Goal: Task Accomplishment & Management: Use online tool/utility

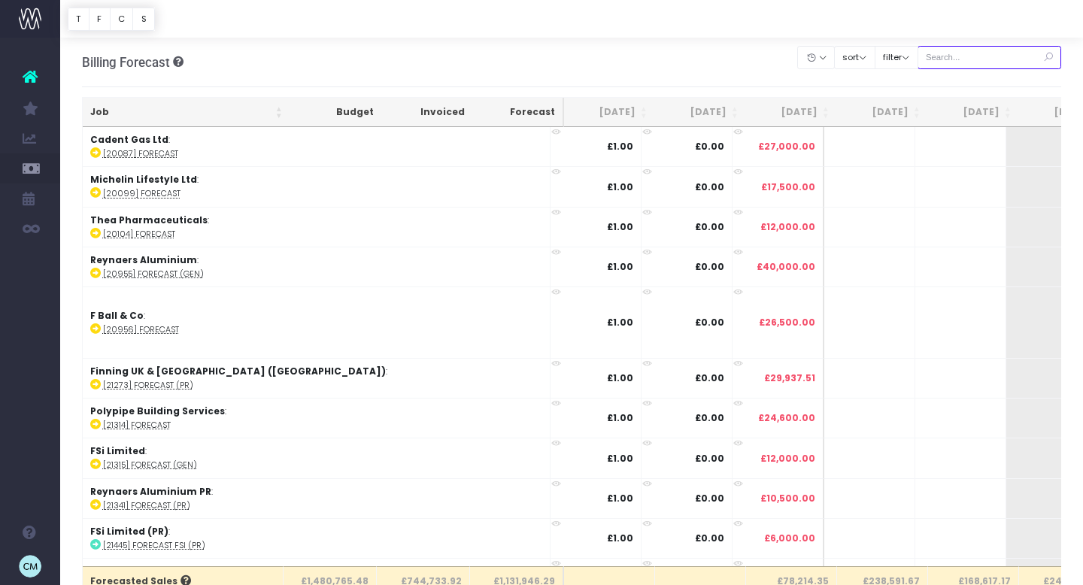
click at [994, 60] on input "text" at bounding box center [990, 57] width 144 height 23
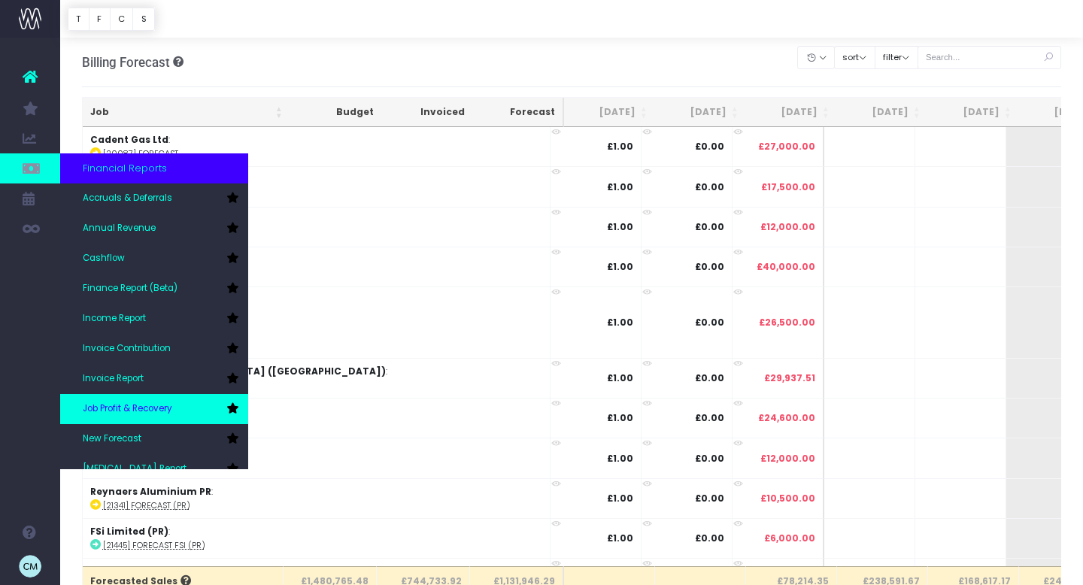
click at [116, 413] on span "Job Profit & Recovery" at bounding box center [128, 409] width 90 height 14
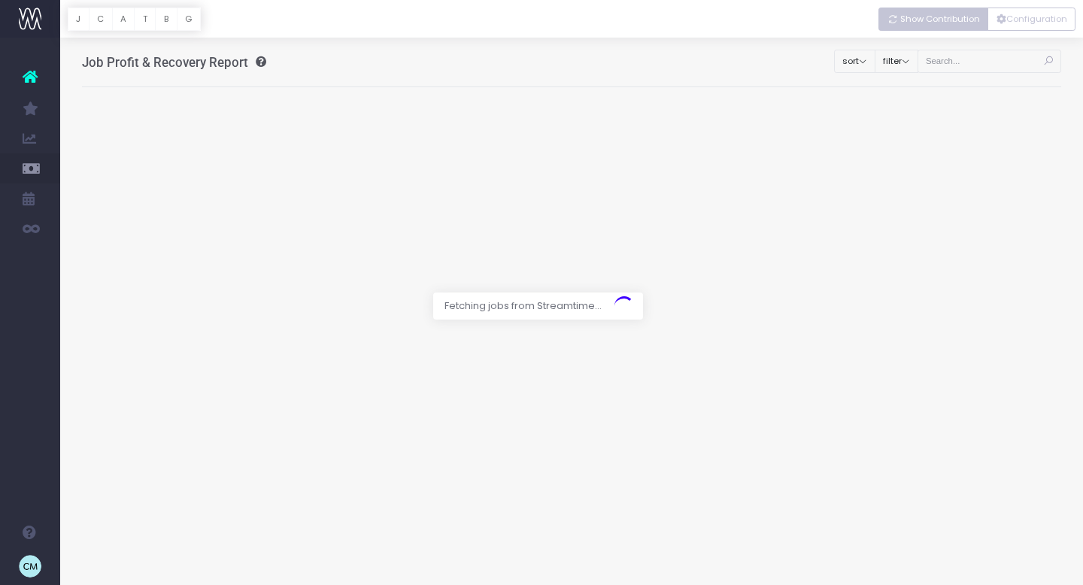
click at [954, 21] on span "Show Contribution" at bounding box center [940, 19] width 80 height 13
click at [1034, 23] on button "Configuration" at bounding box center [1032, 19] width 88 height 23
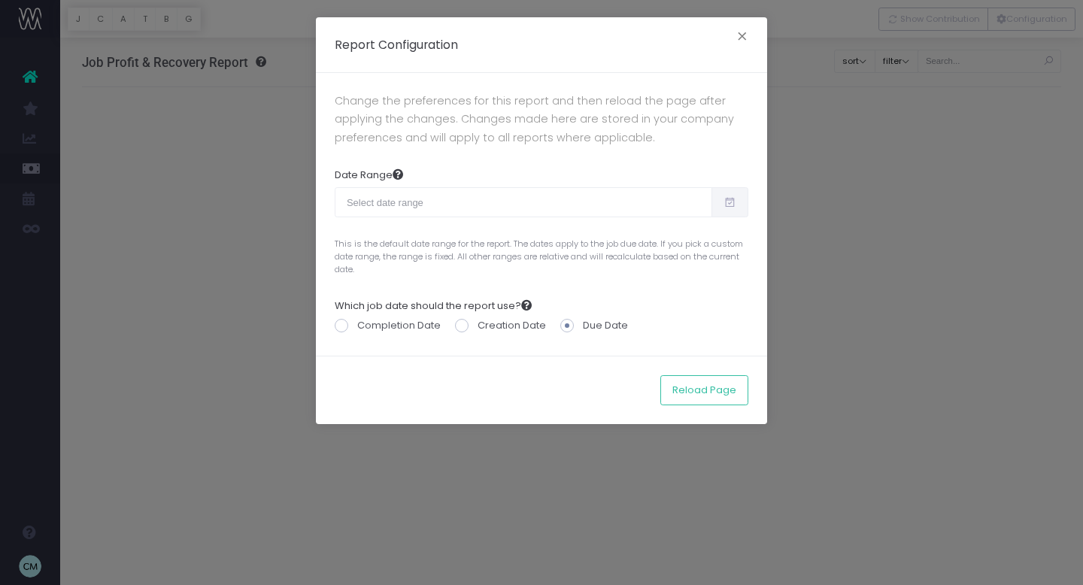
click at [727, 209] on span at bounding box center [729, 202] width 37 height 30
type input "[DATE]"
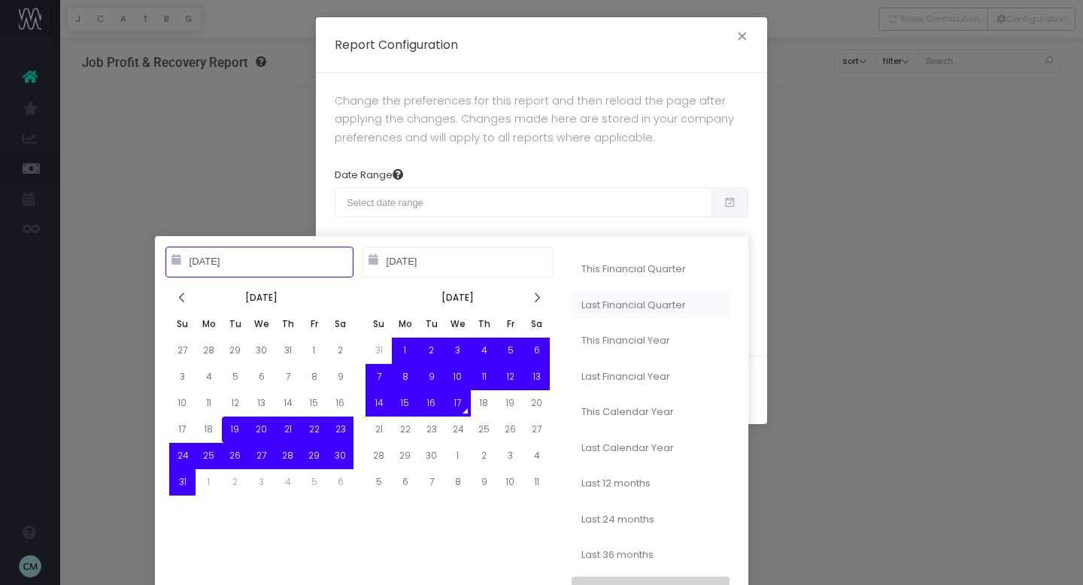
type input "[DATE]"
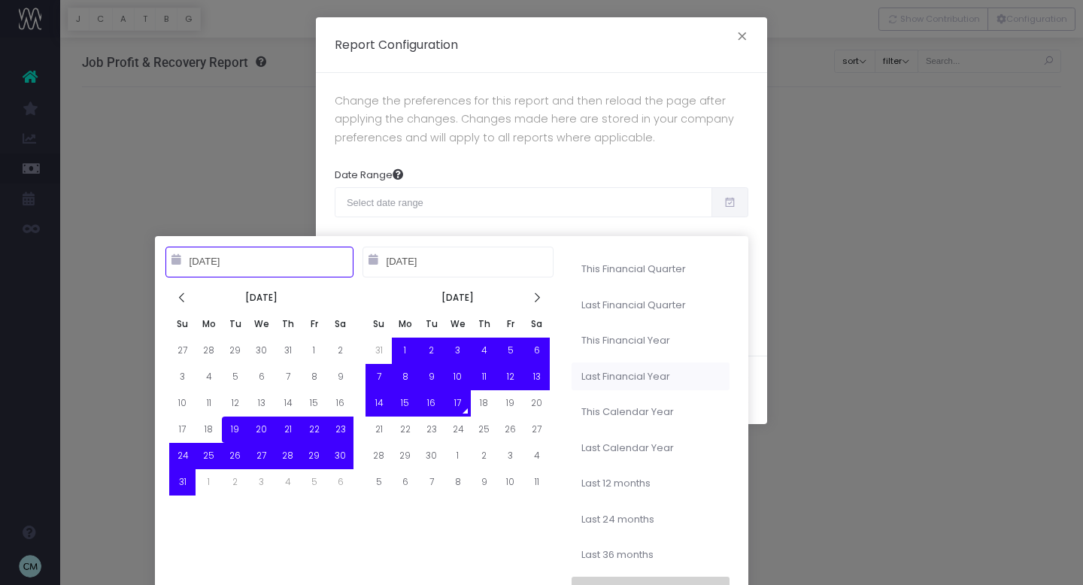
type input "[DATE]"
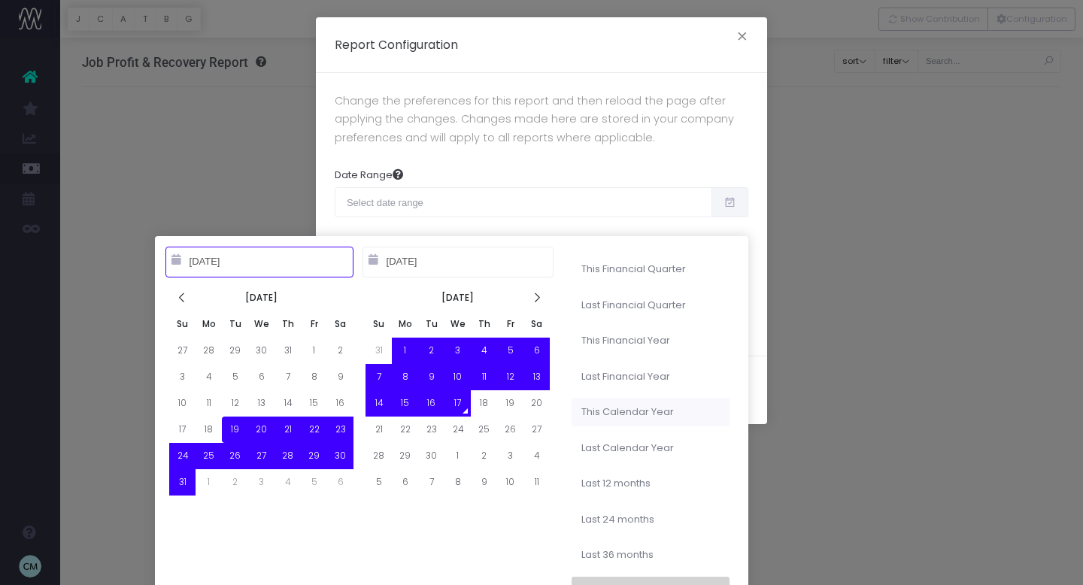
type input "[DATE]"
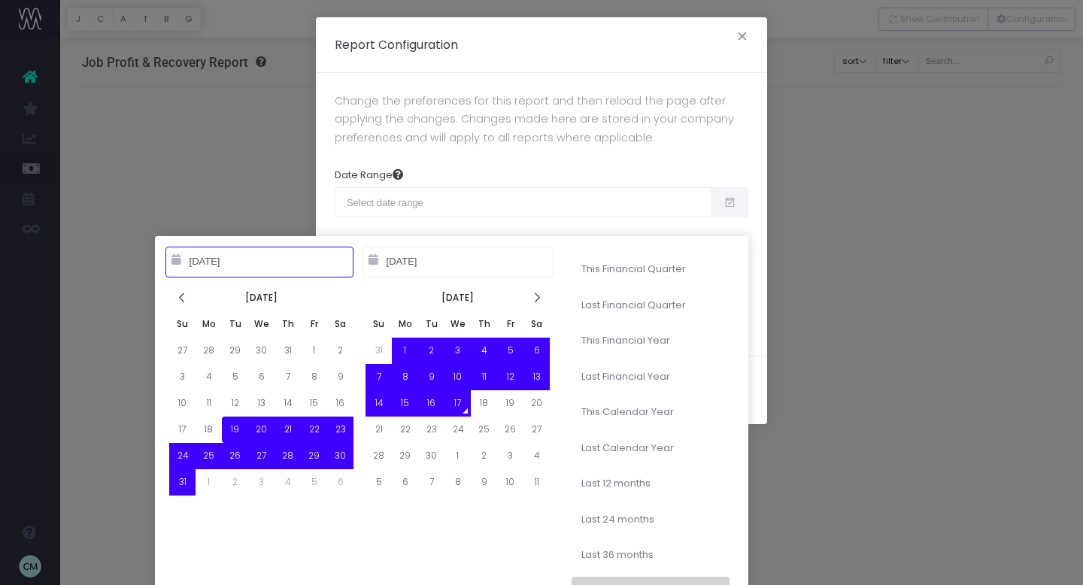
type input "[DATE]"
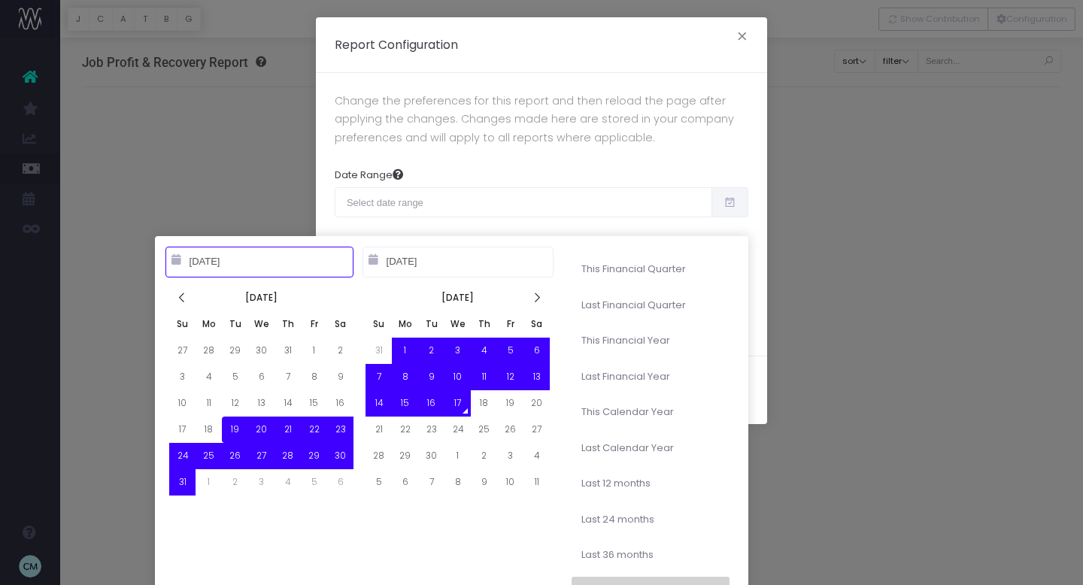
click at [613, 339] on li "This Financial Year" at bounding box center [651, 340] width 158 height 29
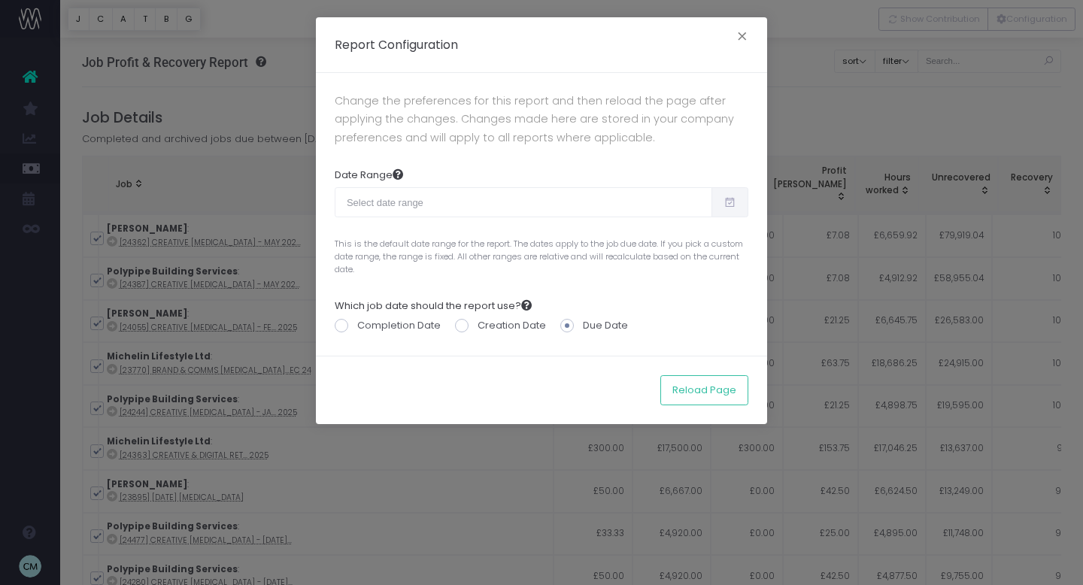
type input "[DATE] – [DATE]"
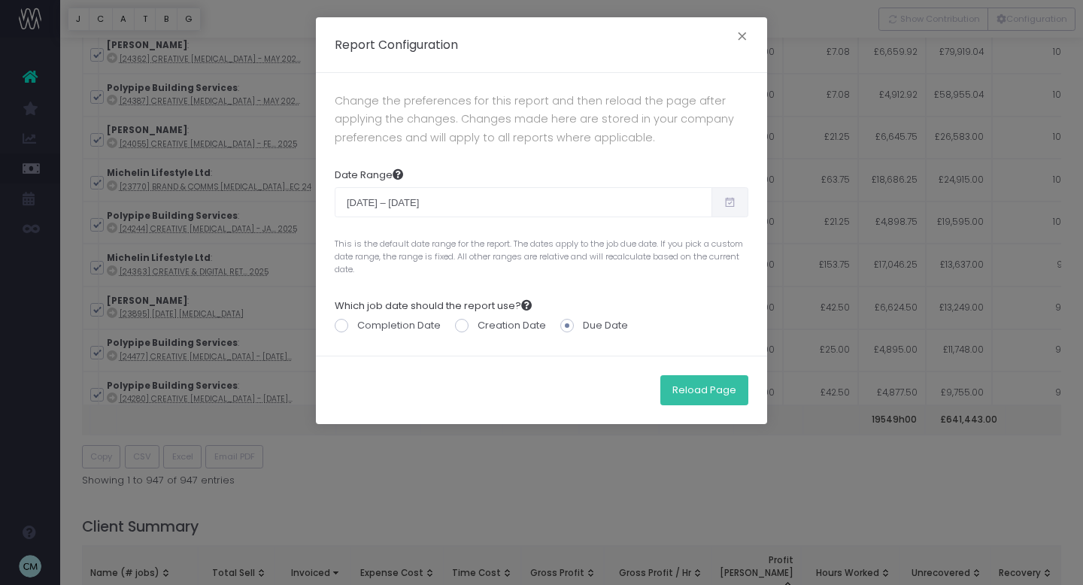
click at [690, 398] on button "Reload Page" at bounding box center [704, 390] width 88 height 30
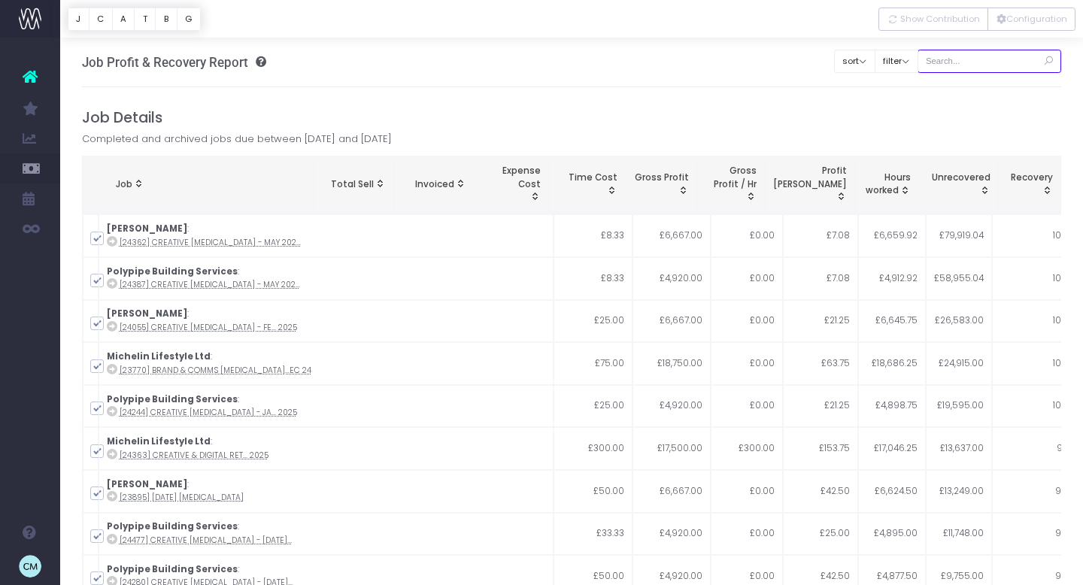
click at [979, 65] on input "text" at bounding box center [990, 61] width 144 height 23
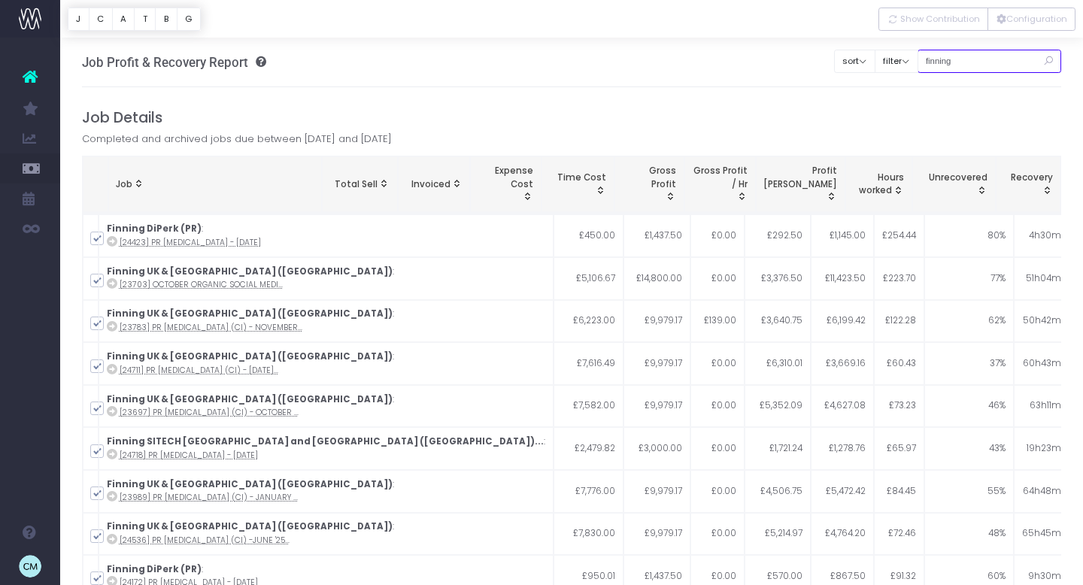
type input "finning"
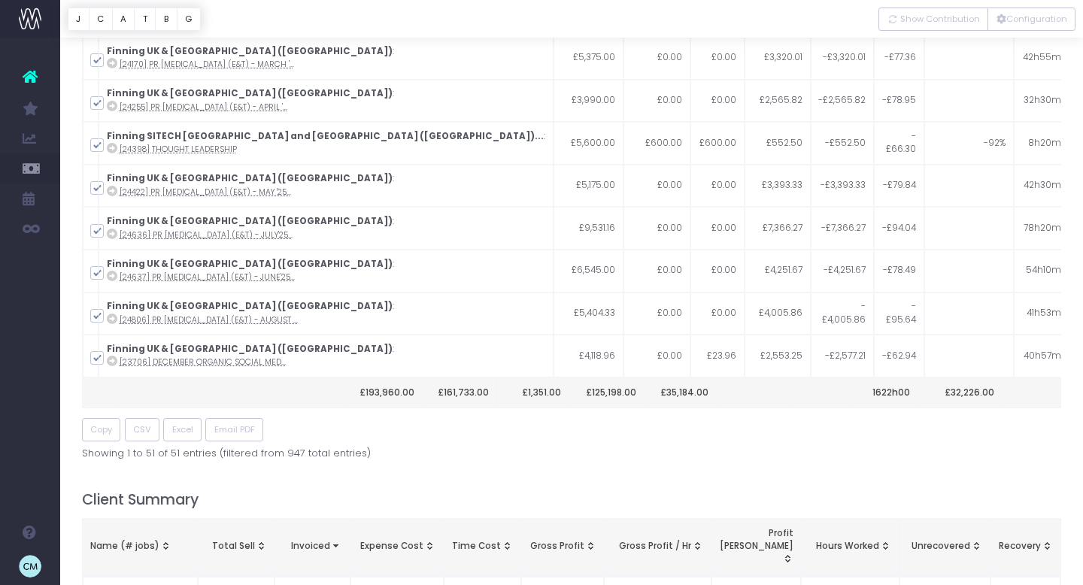
scroll to position [213, 0]
